Goal: Find specific page/section: Find specific page/section

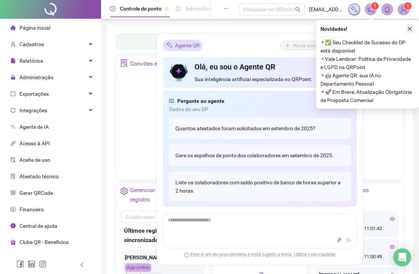
click at [410, 31] on button "button" at bounding box center [410, 28] width 9 height 9
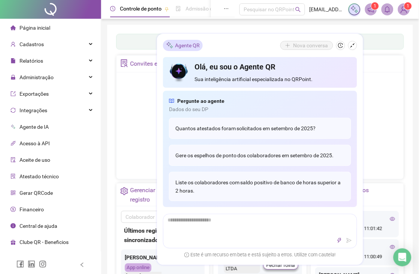
click at [410, 30] on div "Painel de controle Contabilidade Convites enviados Não há dados Não há dados No…" at bounding box center [260, 181] width 306 height 312
click at [109, 42] on div "Painel de controle Contabilidade Convites enviados Não há dados Não há dados No…" at bounding box center [260, 181] width 306 height 312
click at [51, 75] on span "Administração" at bounding box center [36, 77] width 34 height 6
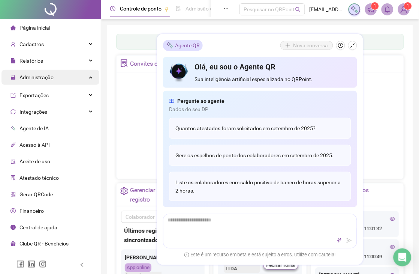
click at [51, 75] on span "Administração" at bounding box center [36, 77] width 34 height 6
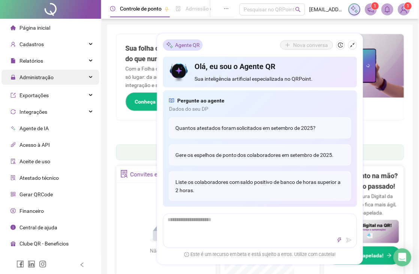
click at [46, 77] on span "Administração" at bounding box center [36, 77] width 34 height 6
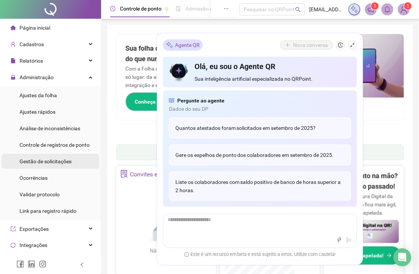
click at [48, 158] on span "Gestão de solicitações" at bounding box center [45, 161] width 52 height 6
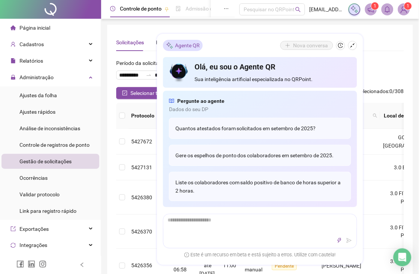
click at [353, 46] on icon "shrink" at bounding box center [352, 45] width 5 height 5
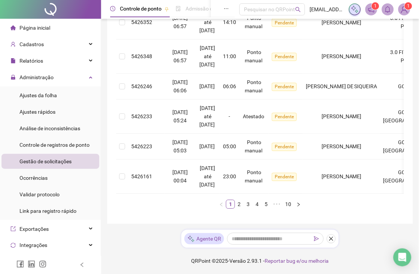
scroll to position [335, 0]
click at [241, 201] on link "2" at bounding box center [239, 204] width 8 height 8
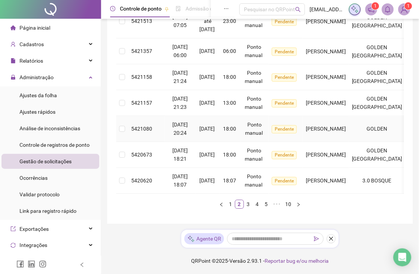
scroll to position [327, 0]
click at [247, 205] on link "3" at bounding box center [248, 204] width 8 height 8
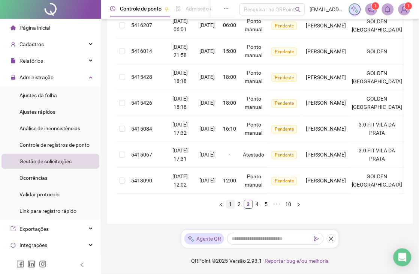
click at [229, 205] on link "1" at bounding box center [230, 204] width 8 height 8
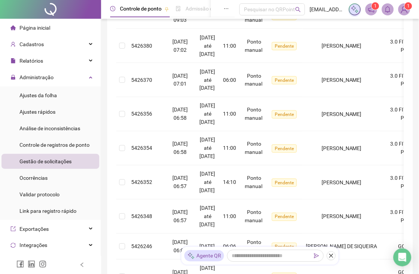
scroll to position [282, 0]
